Goal: Find specific page/section: Find specific page/section

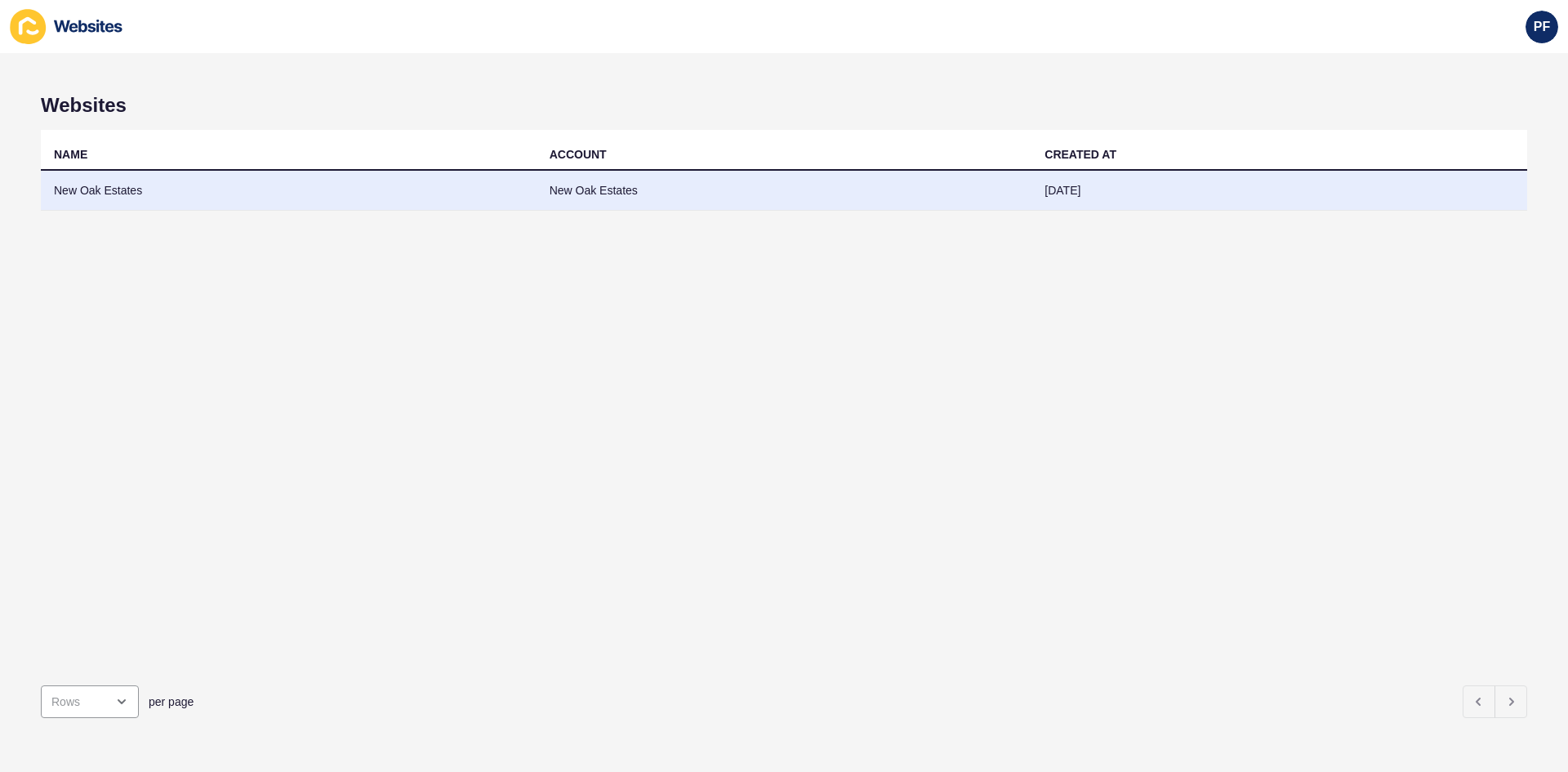
click at [118, 189] on td "New Oak Estates" at bounding box center [289, 190] width 496 height 40
click at [116, 186] on td "New Oak Estates" at bounding box center [289, 190] width 496 height 40
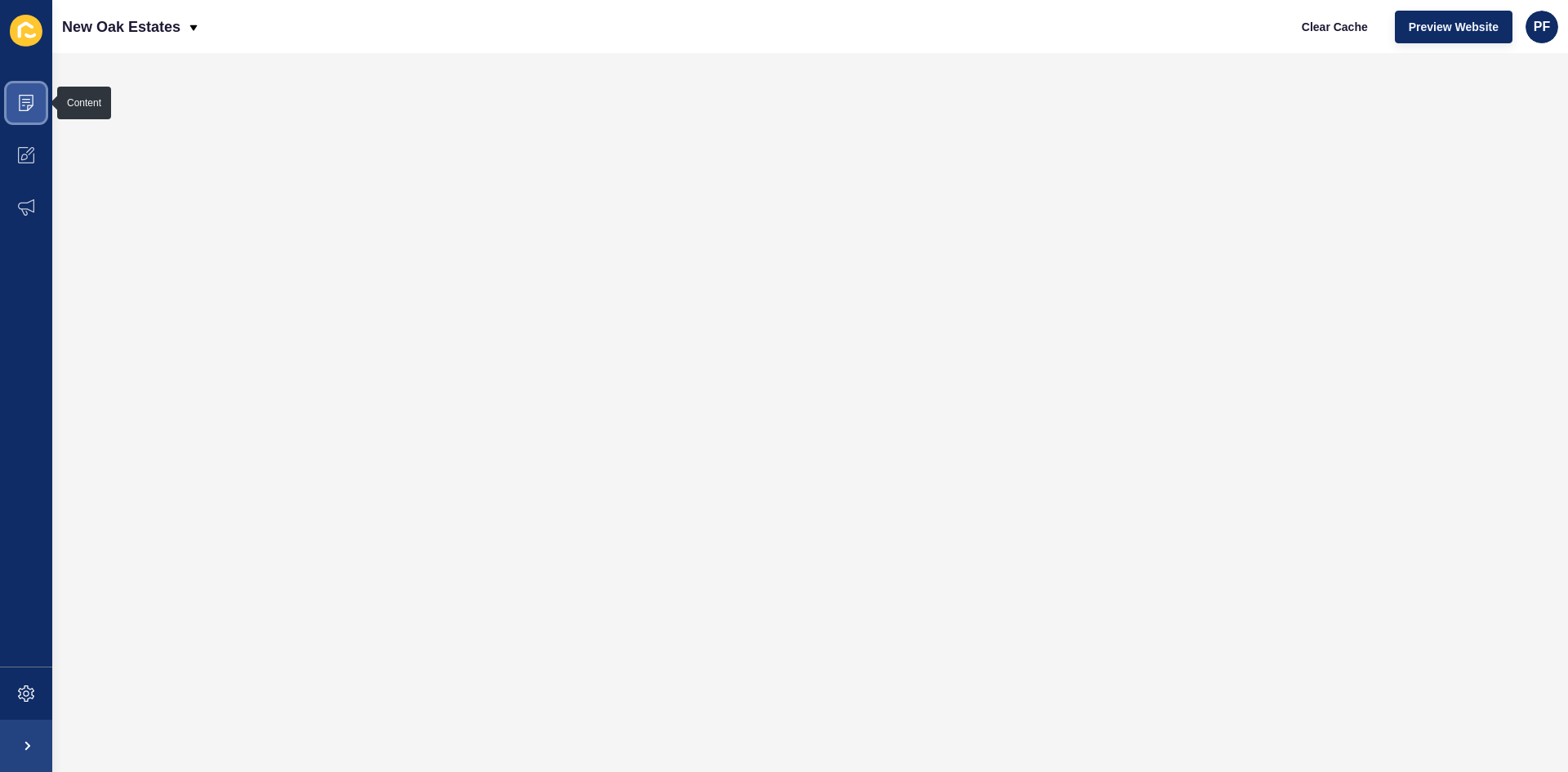
click at [25, 103] on icon at bounding box center [26, 103] width 8 height 1
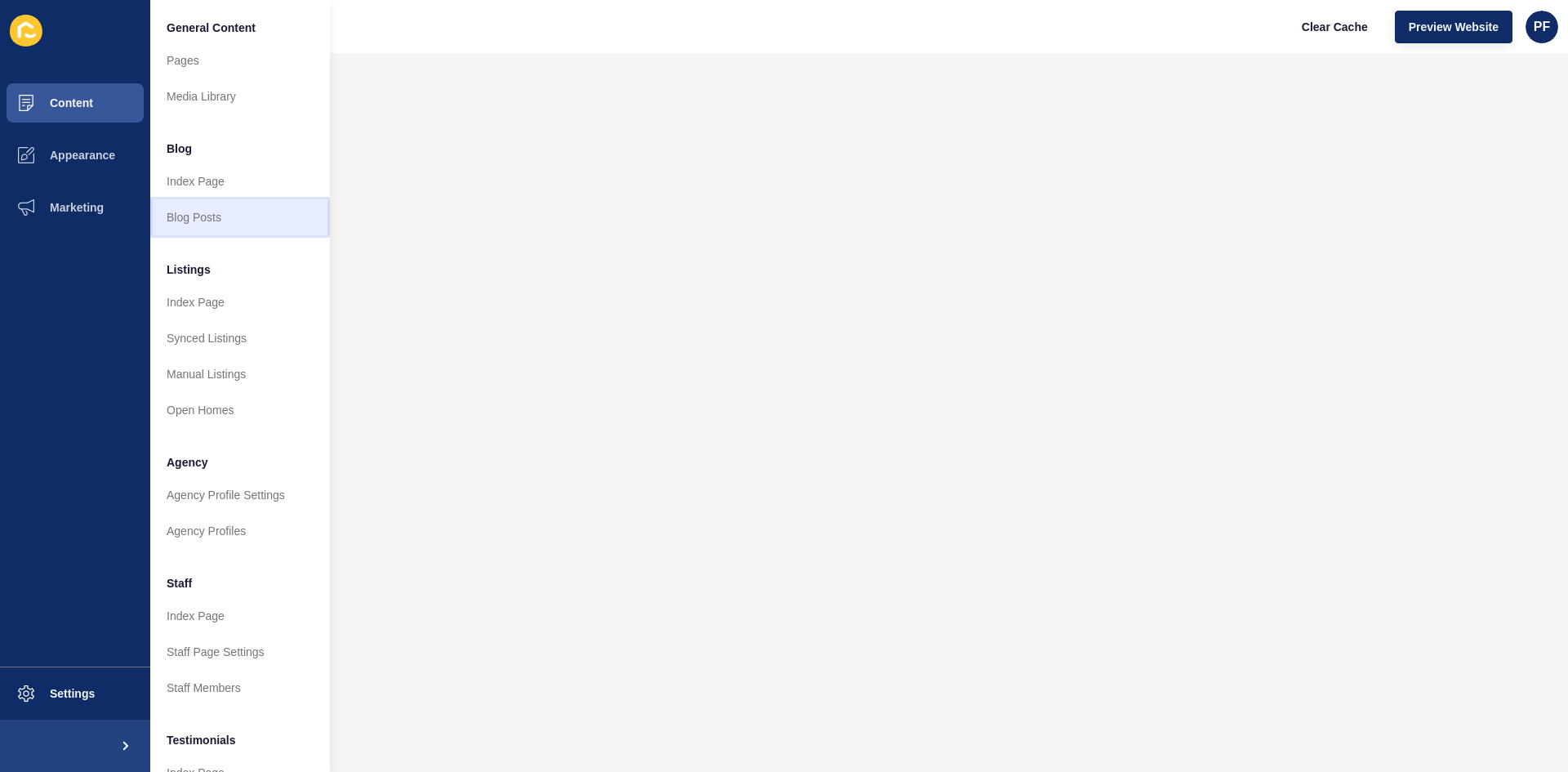
click at [189, 219] on link "Blog Posts" at bounding box center [240, 217] width 180 height 36
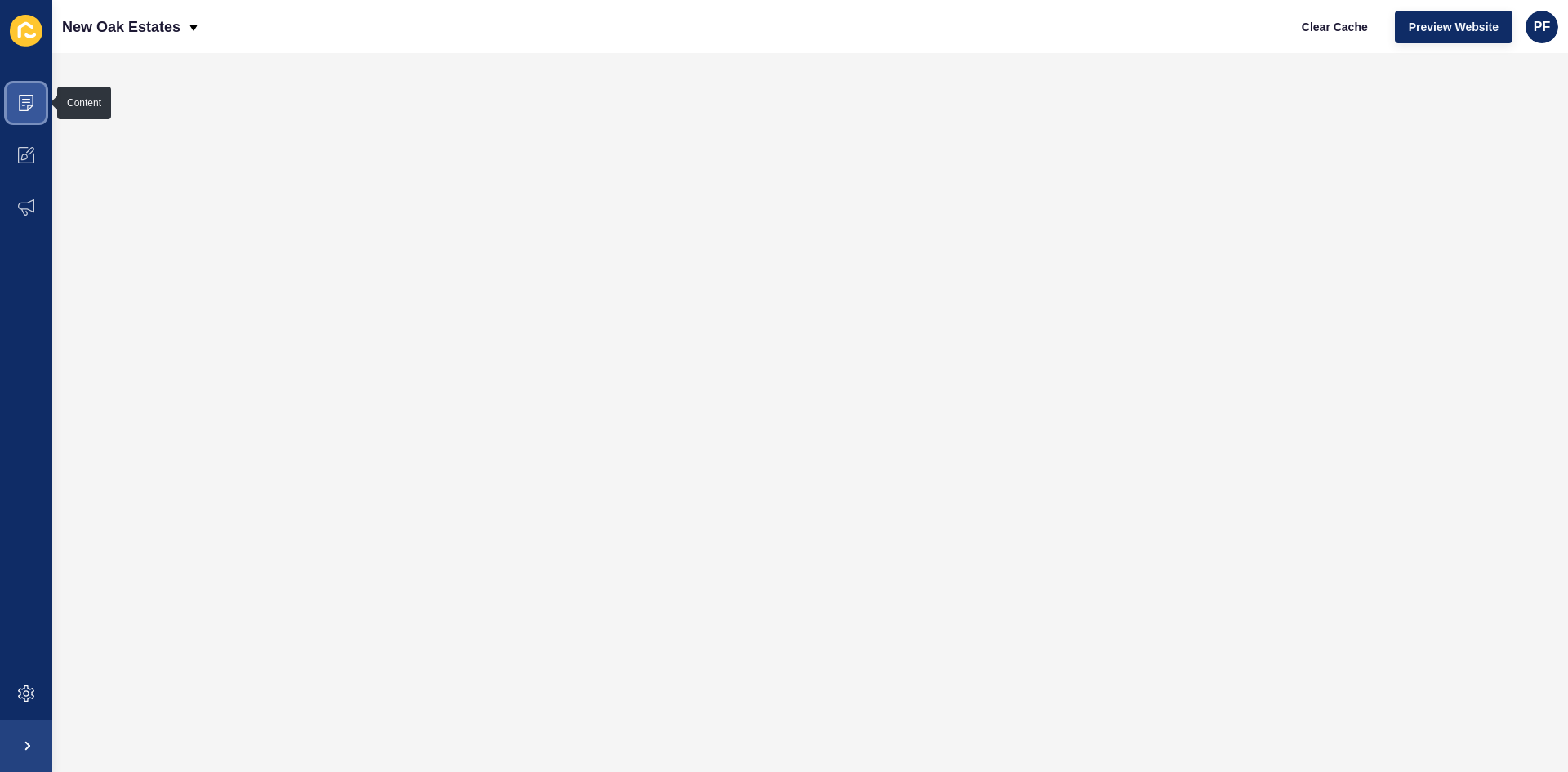
click at [30, 95] on icon at bounding box center [26, 103] width 15 height 17
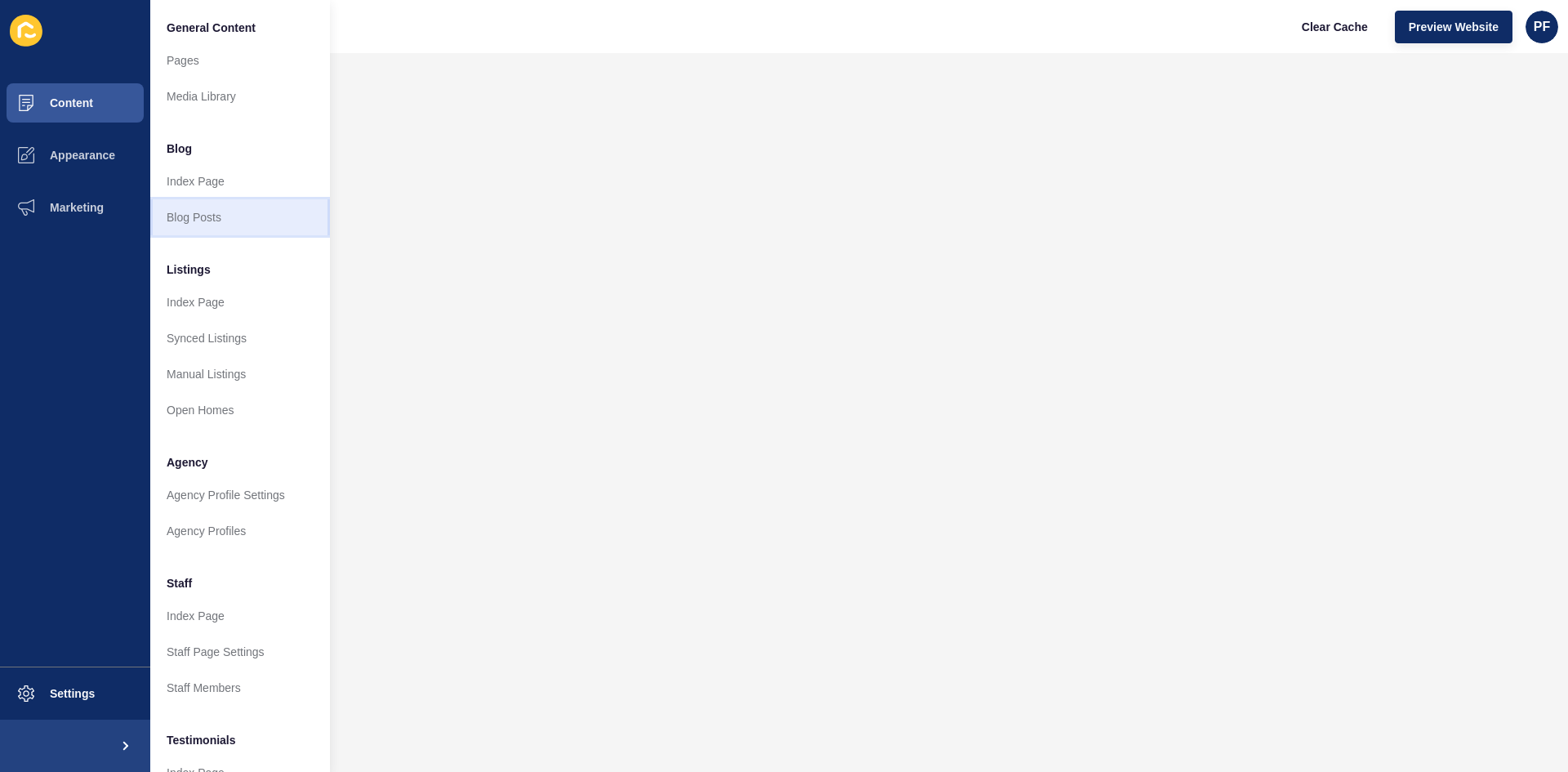
click at [187, 211] on link "Blog Posts" at bounding box center [240, 217] width 180 height 36
